Goal: Find specific page/section: Find specific page/section

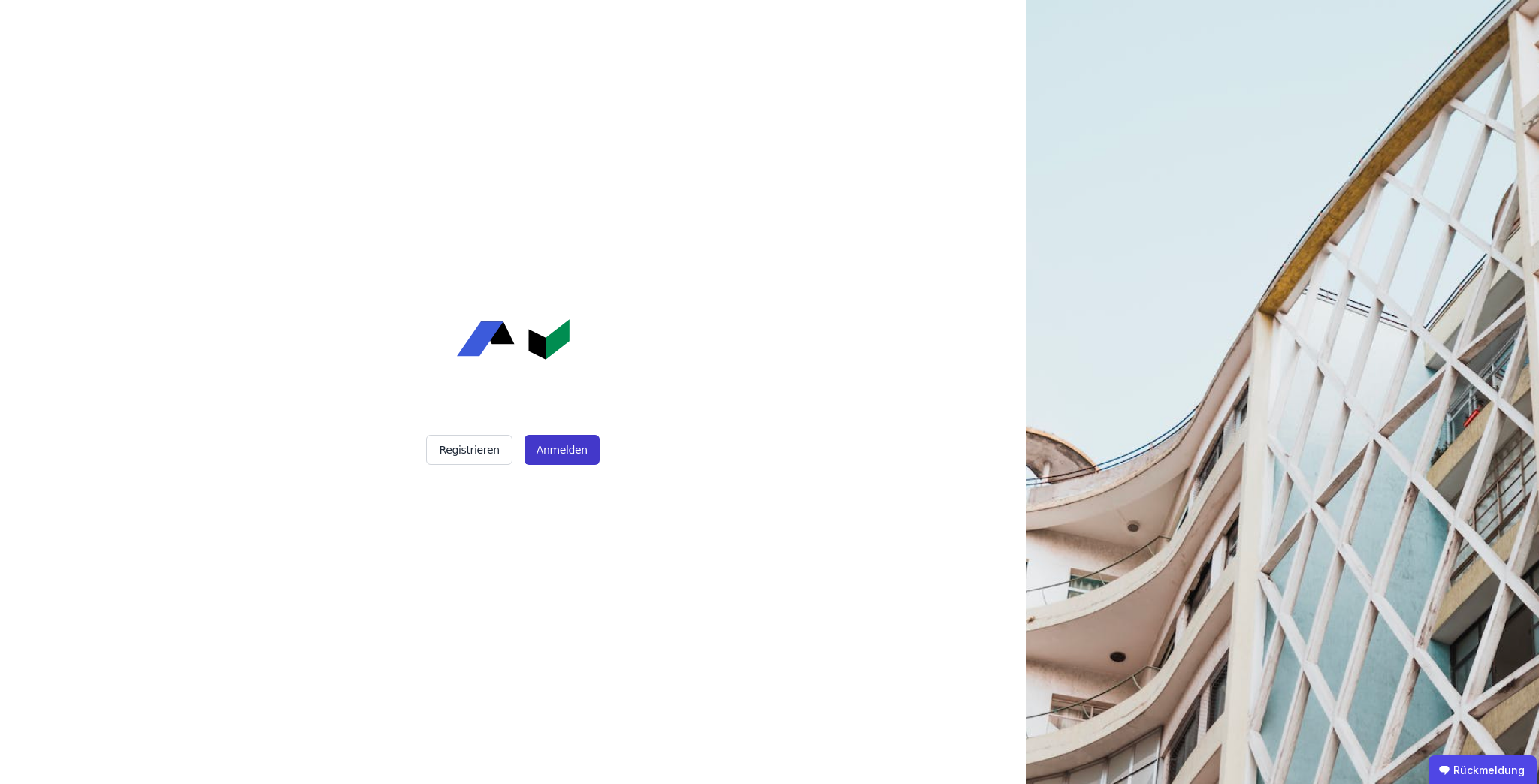
click at [577, 350] on font "Anmelden" at bounding box center [561, 449] width 51 height 12
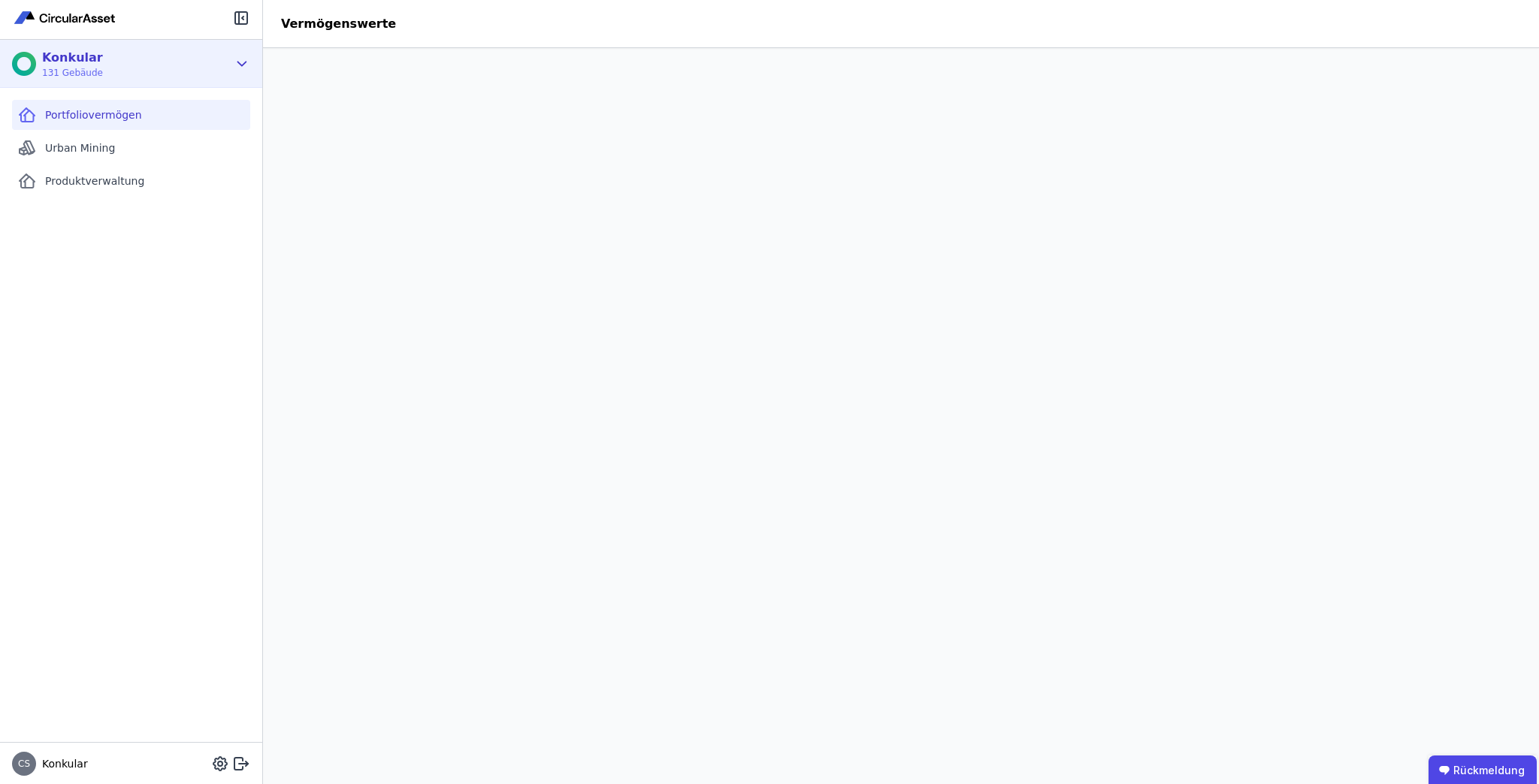
click at [100, 63] on div "Konkular 131 Gebäude" at bounding box center [119, 63] width 215 height 30
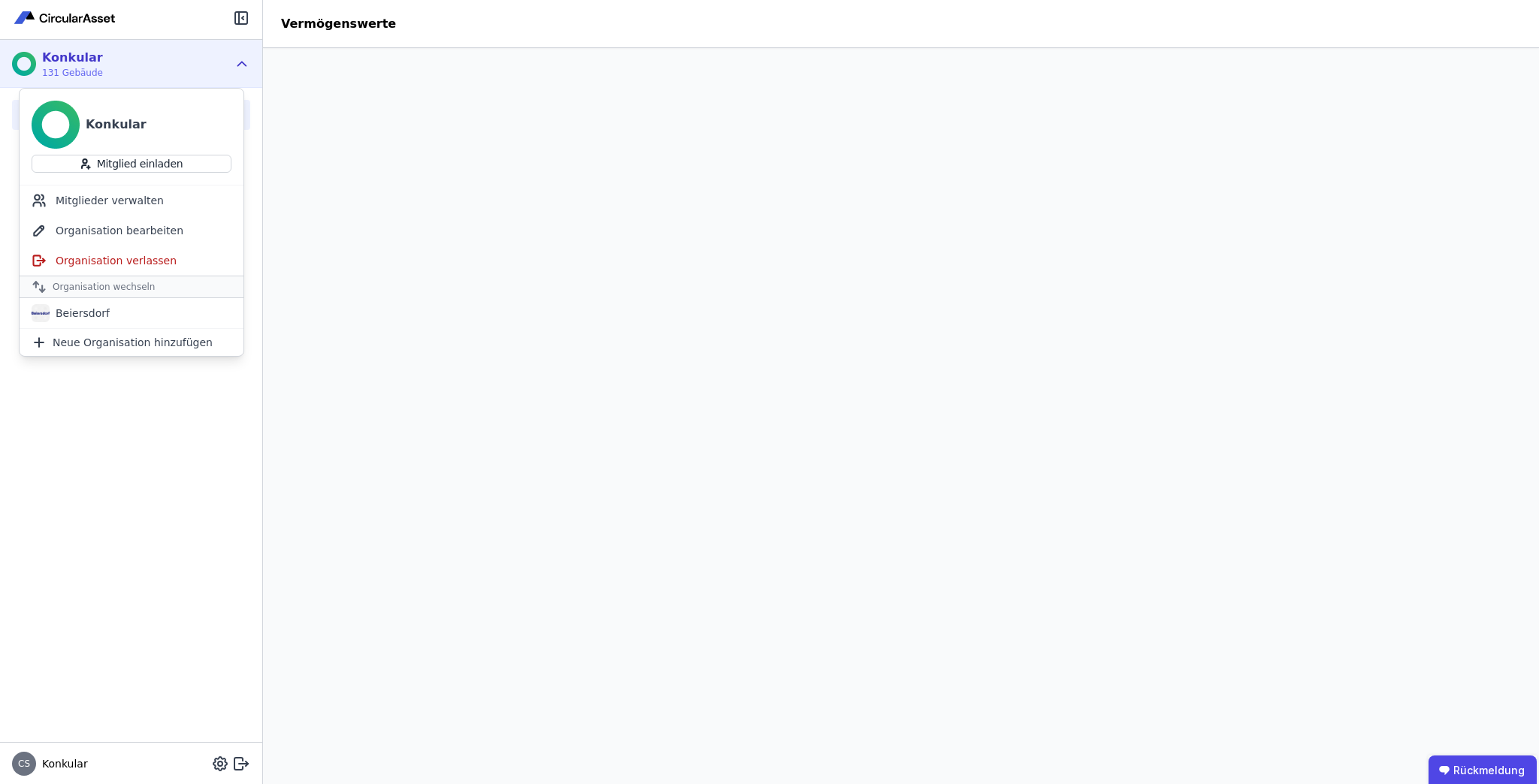
click at [100, 61] on div "Konkular 131 Gebäude" at bounding box center [119, 63] width 215 height 30
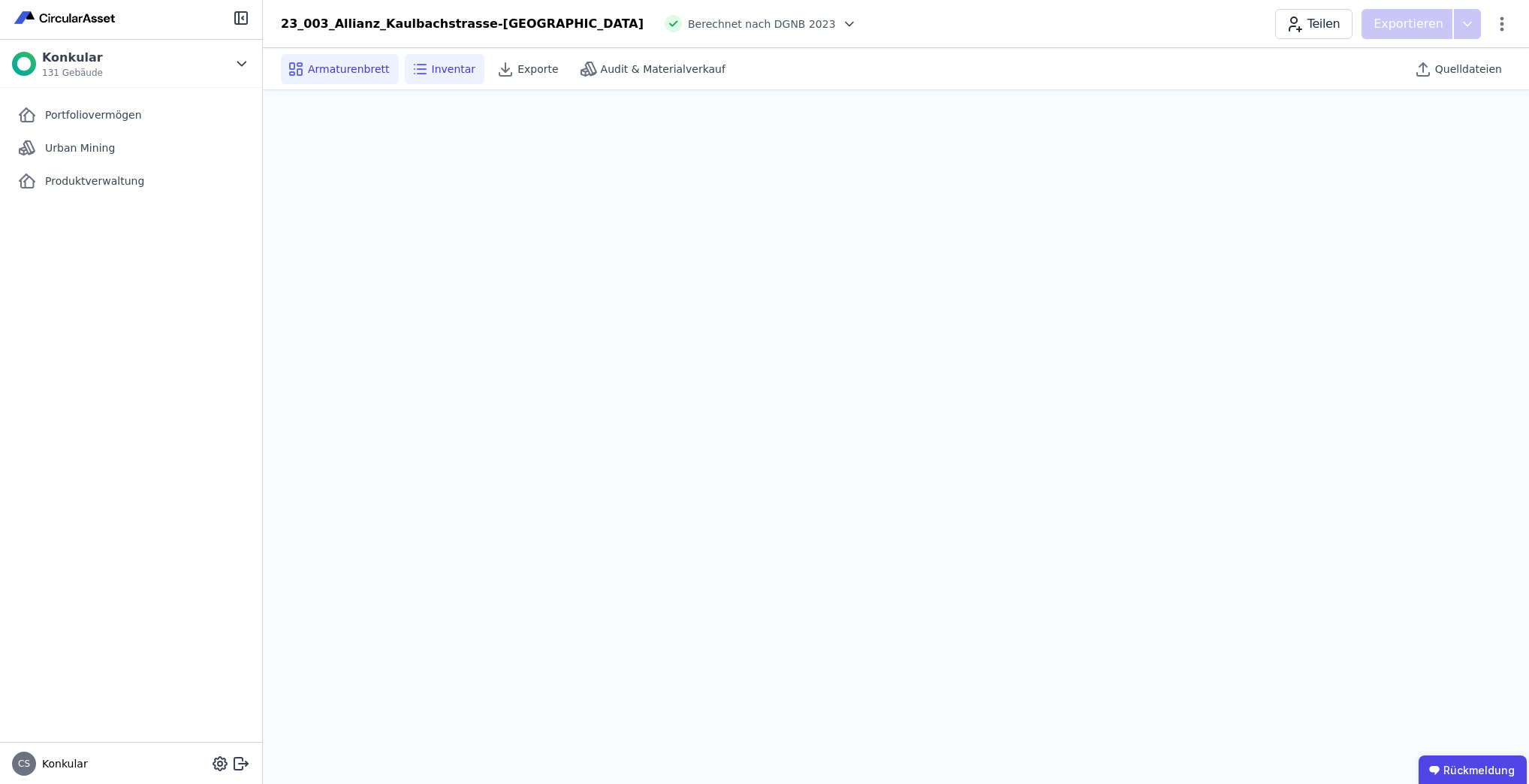
click at [432, 65] on font "Inventar" at bounding box center [454, 69] width 45 height 12
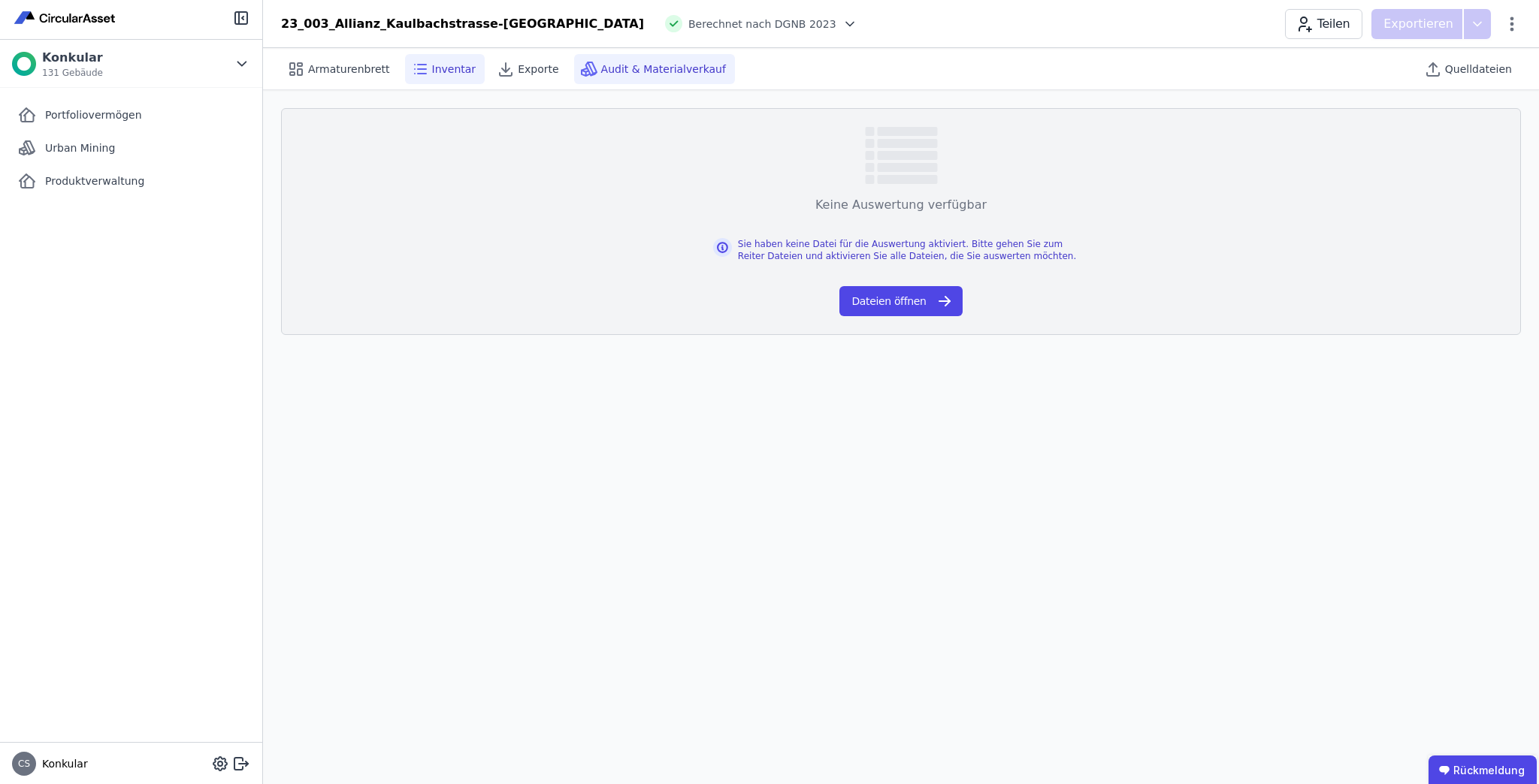
click at [601, 66] on font "Audit & Materialverkauf" at bounding box center [663, 69] width 124 height 12
